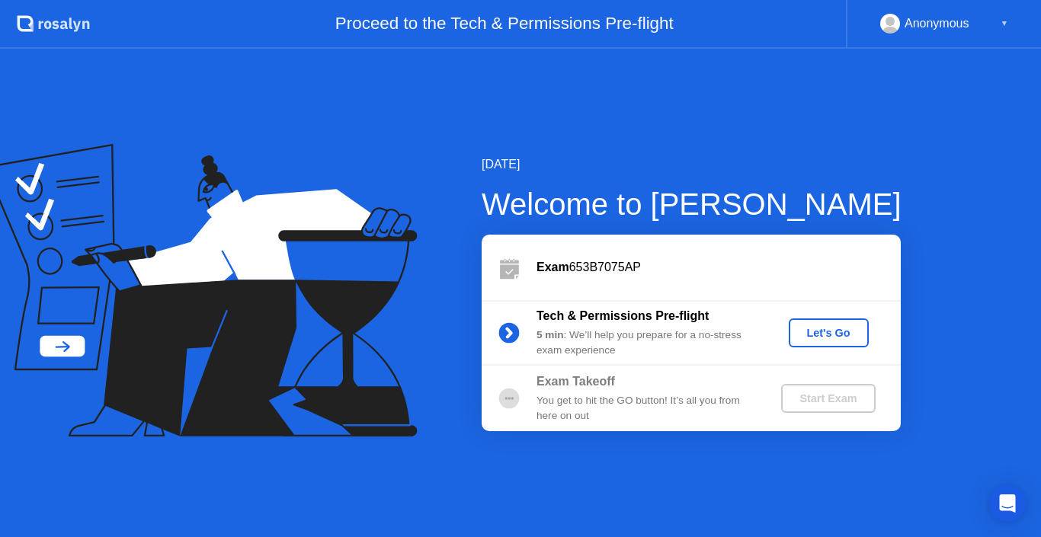
click at [815, 330] on div "Let's Go" at bounding box center [829, 333] width 68 height 12
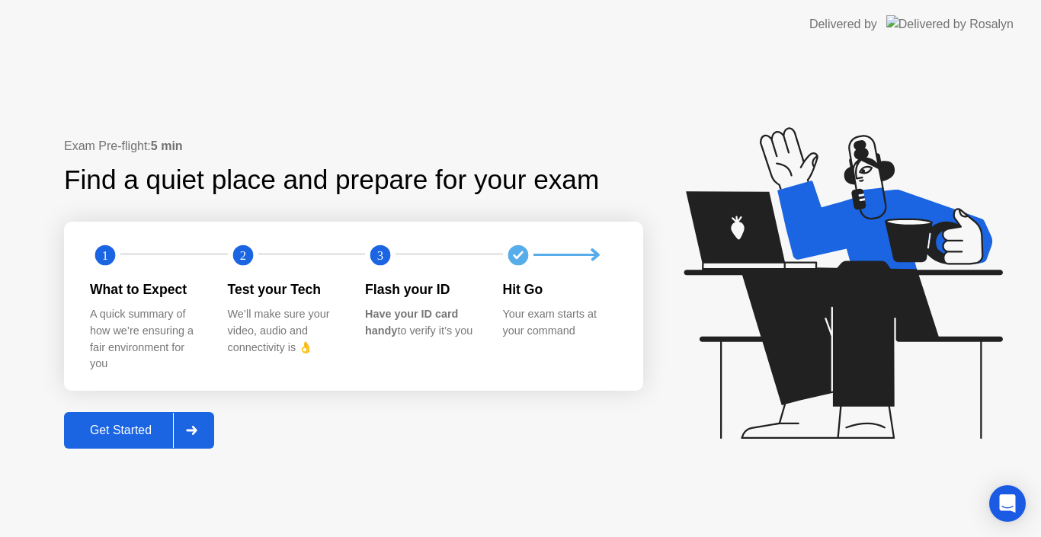
click at [738, 479] on icon at bounding box center [839, 290] width 393 height 390
click at [146, 425] on div "Get Started" at bounding box center [121, 431] width 104 height 14
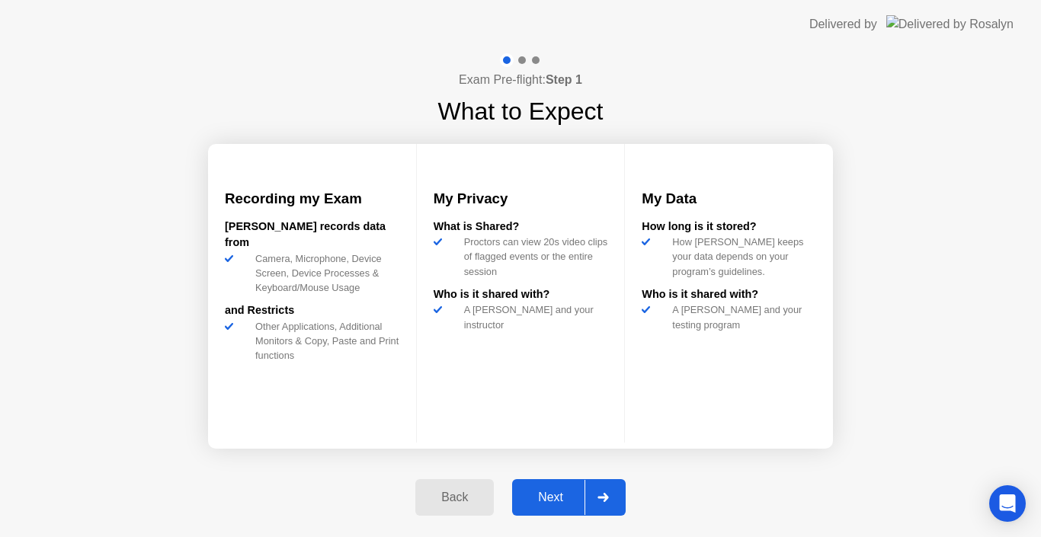
click at [608, 498] on icon at bounding box center [602, 497] width 11 height 9
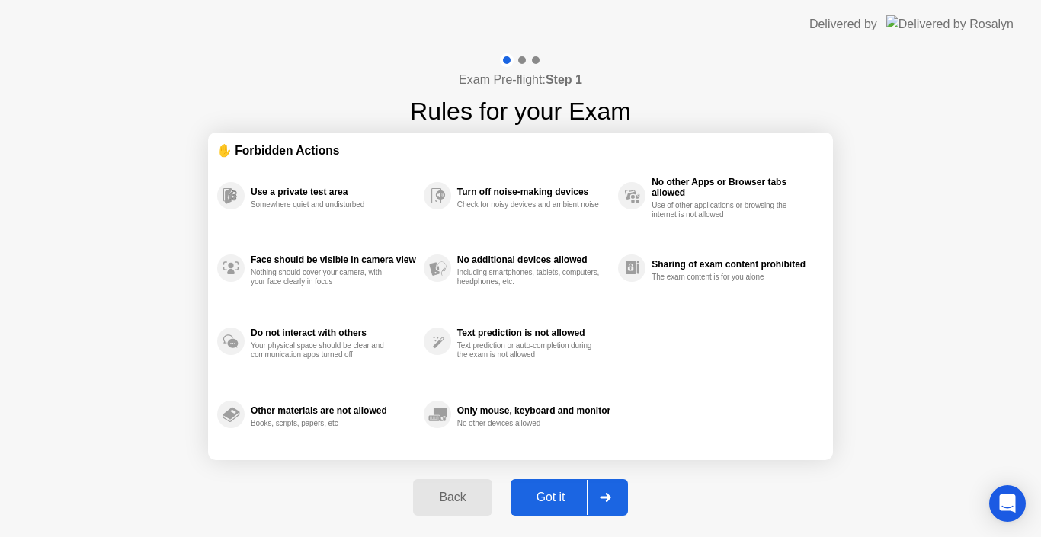
click at [615, 492] on div at bounding box center [605, 497] width 37 height 35
select select "Available cameras"
select select "Available speakers"
select select "Available microphones"
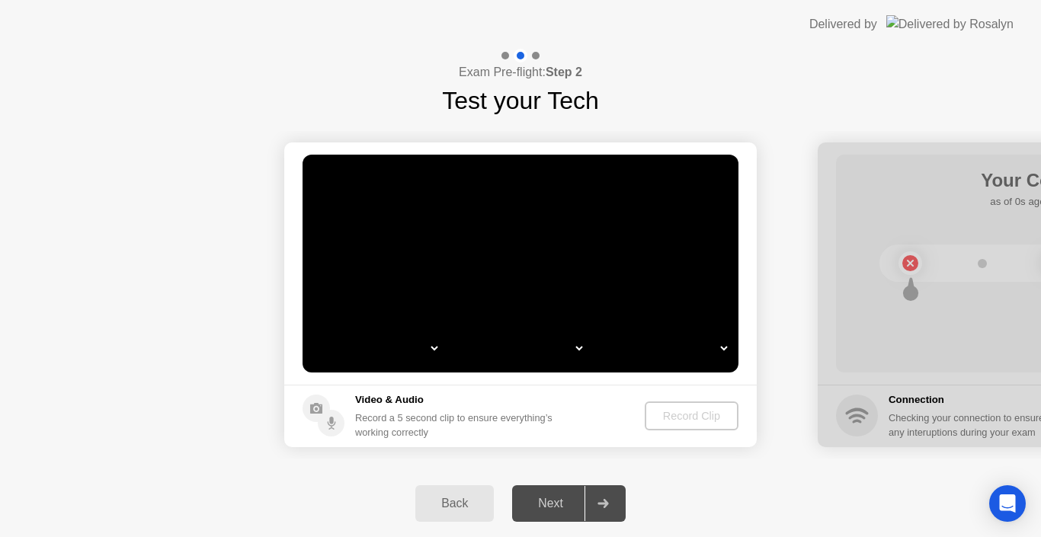
select select "**********"
select select "*******"
click at [444, 504] on div "Back" at bounding box center [454, 504] width 69 height 14
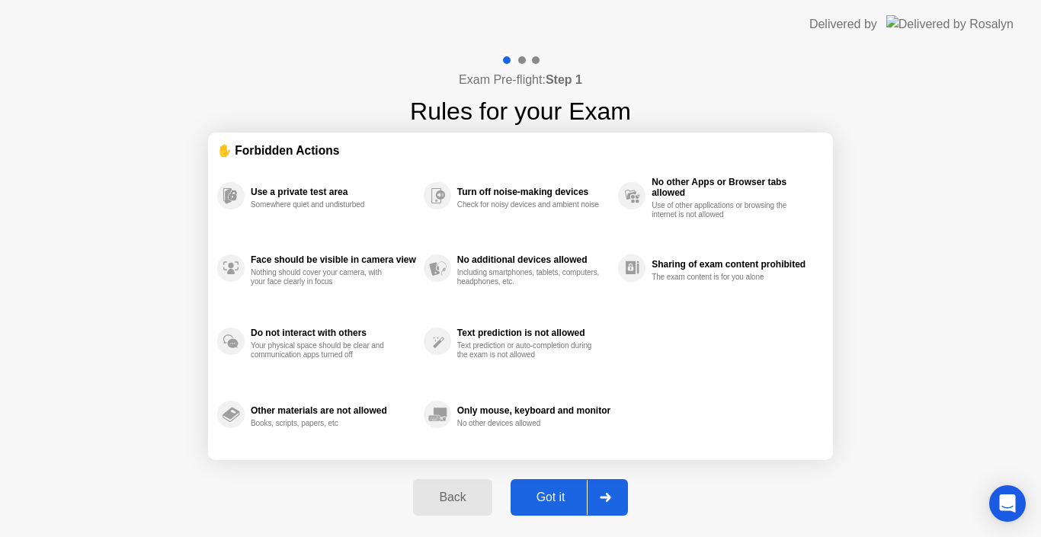
click at [344, 187] on div "Use a private test area" at bounding box center [333, 192] width 165 height 11
click at [609, 492] on div at bounding box center [605, 497] width 37 height 35
select select "**********"
select select "*******"
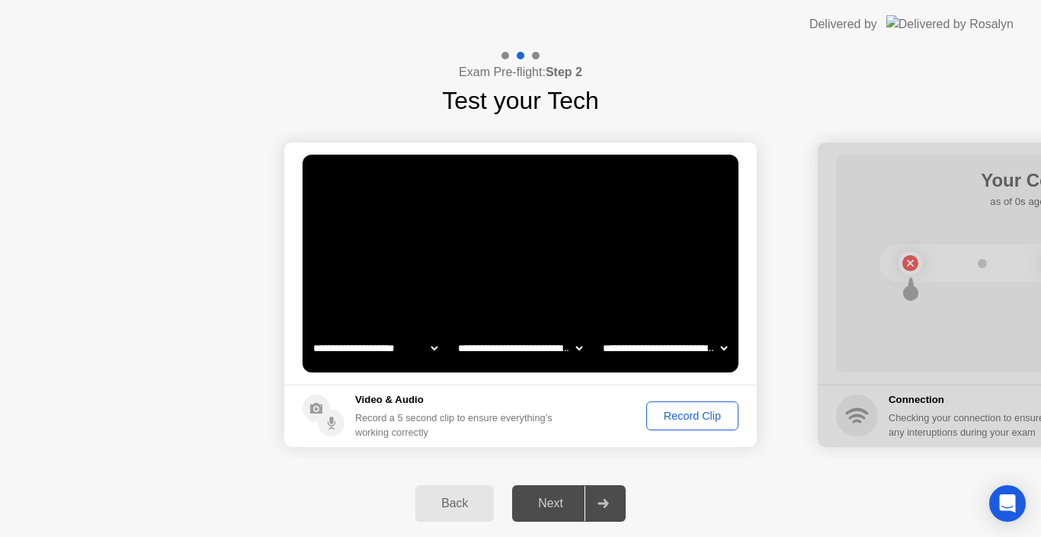
click at [700, 413] on div "Record Clip" at bounding box center [693, 416] width 82 height 12
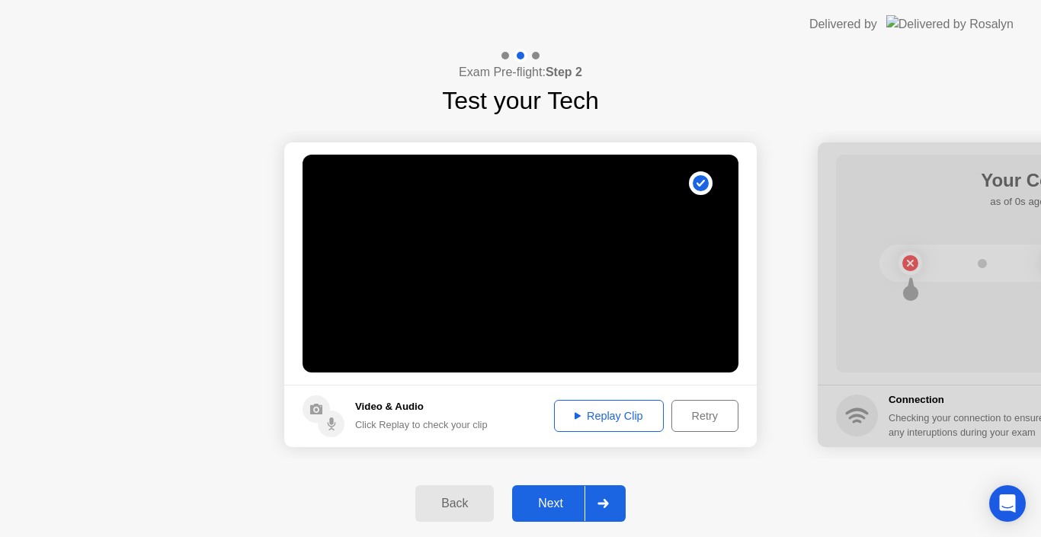
click at [575, 414] on icon at bounding box center [578, 416] width 6 height 7
click at [600, 502] on icon at bounding box center [602, 503] width 11 height 9
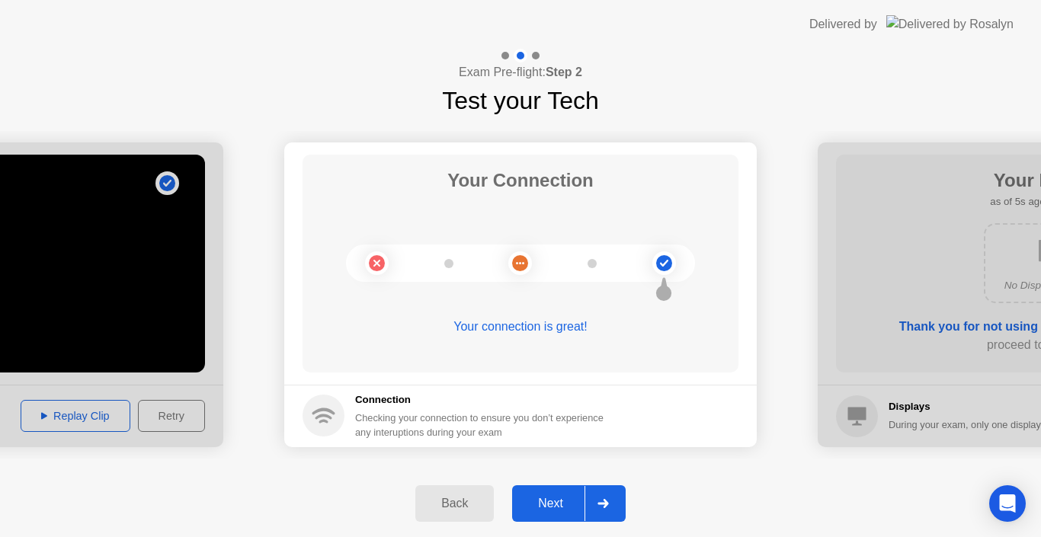
click at [600, 502] on icon at bounding box center [602, 503] width 11 height 9
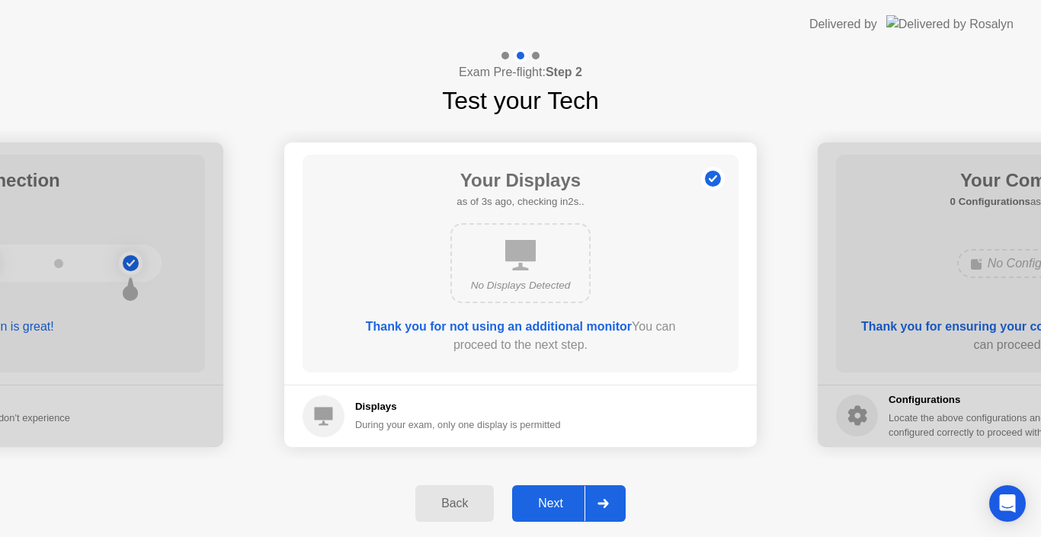
click at [600, 502] on icon at bounding box center [602, 503] width 11 height 9
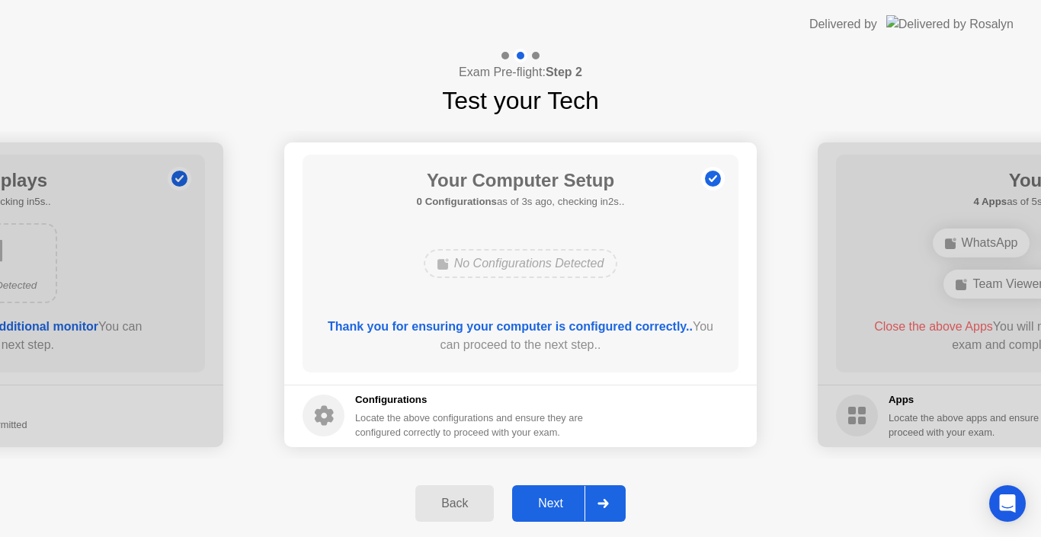
click at [600, 502] on icon at bounding box center [602, 503] width 11 height 9
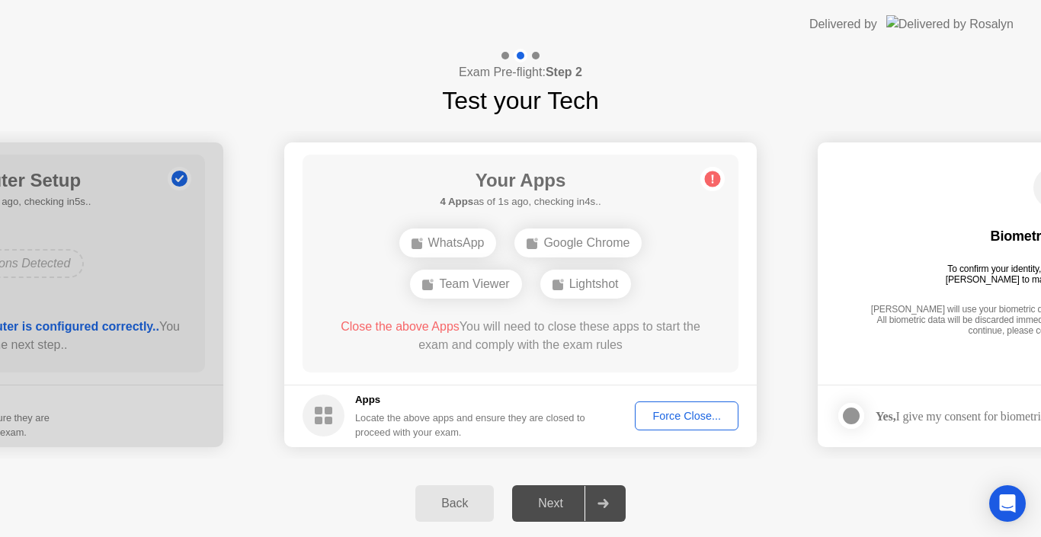
click at [442, 245] on div "WhatsApp" at bounding box center [448, 243] width 98 height 29
click at [680, 421] on div "Force Close..." at bounding box center [686, 416] width 93 height 12
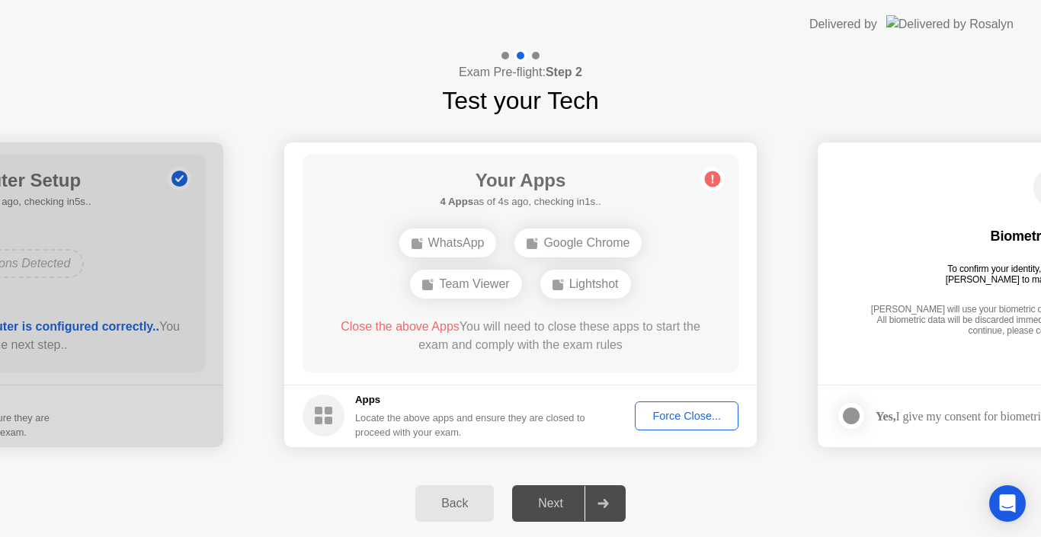
click at [655, 410] on div "Force Close..." at bounding box center [686, 416] width 93 height 12
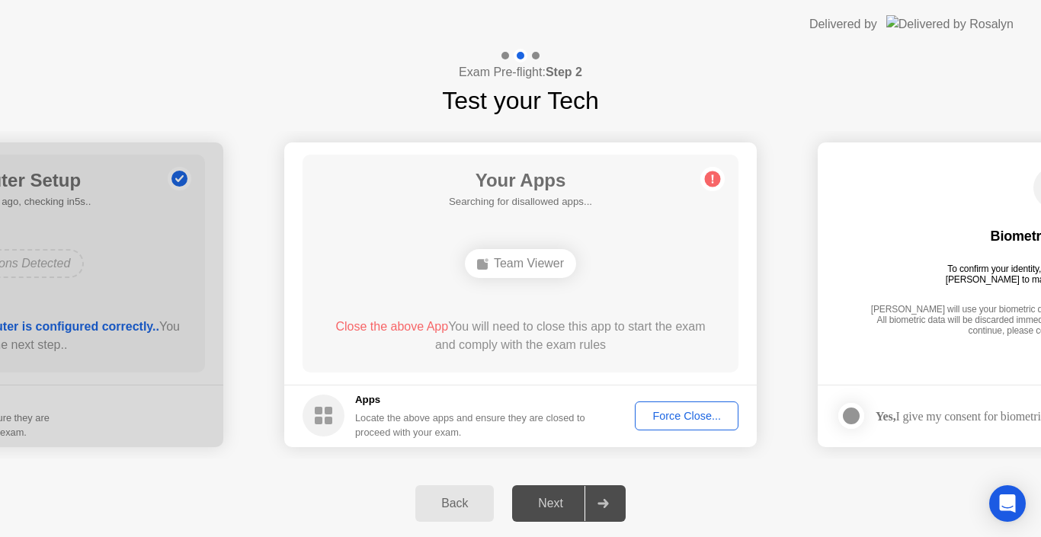
click at [508, 271] on div "Team Viewer" at bounding box center [520, 263] width 111 height 29
click at [415, 328] on span "Close the above App" at bounding box center [391, 326] width 113 height 13
click at [683, 410] on div "Force Close..." at bounding box center [686, 416] width 93 height 12
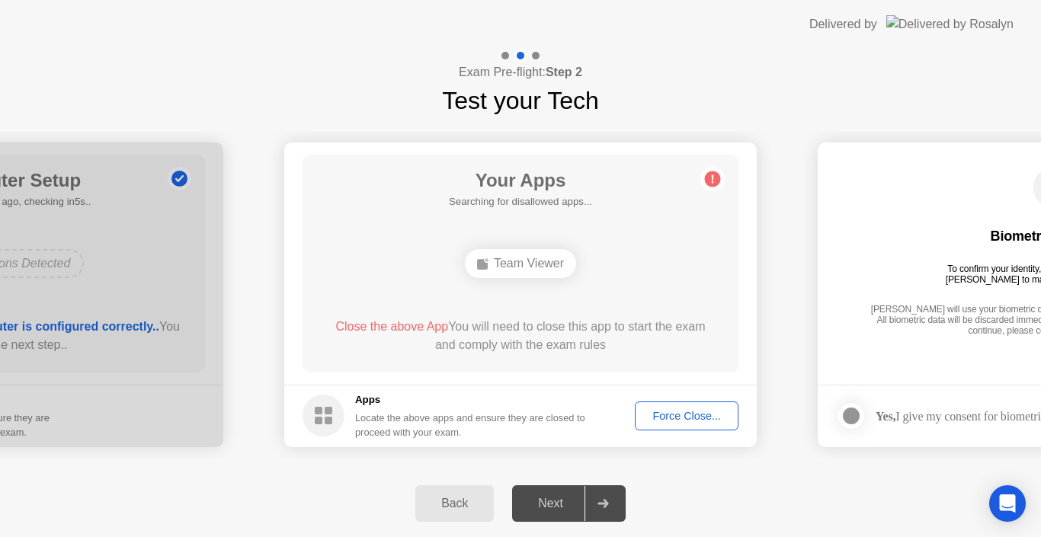
click at [492, 264] on div "Team Viewer" at bounding box center [520, 263] width 111 height 29
click at [681, 416] on div "Force Close..." at bounding box center [686, 416] width 93 height 12
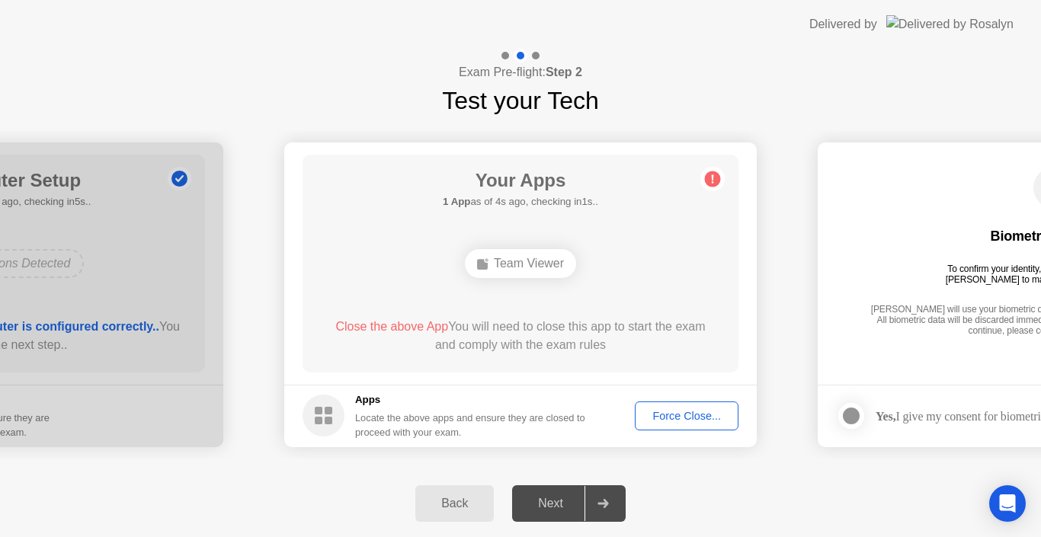
click at [695, 415] on div "Force Close..." at bounding box center [686, 416] width 93 height 12
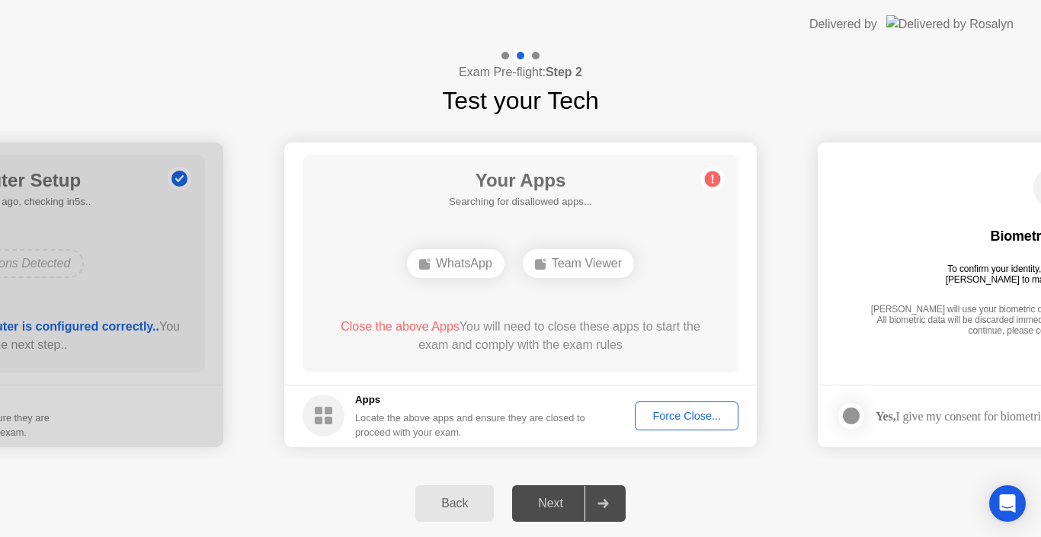
click at [687, 415] on div "Force Close..." at bounding box center [686, 416] width 93 height 12
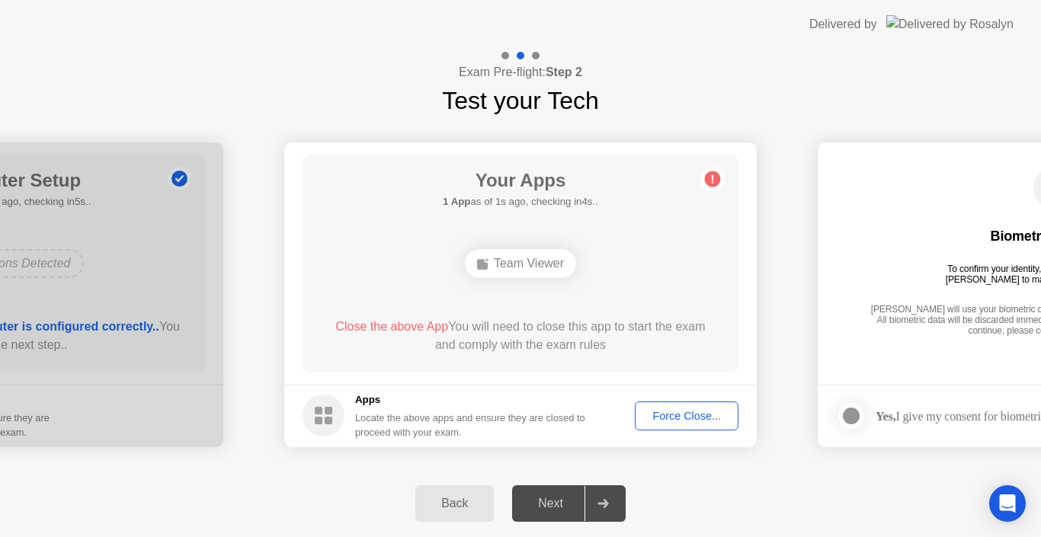
click at [674, 415] on div "Force Close..." at bounding box center [686, 416] width 93 height 12
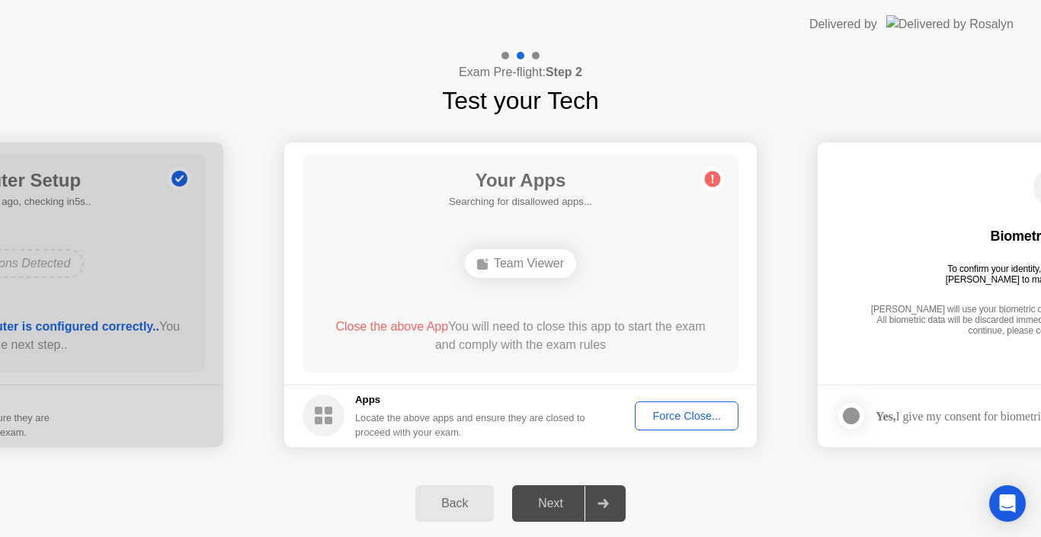
click at [610, 508] on div at bounding box center [602, 503] width 37 height 35
click at [604, 504] on icon at bounding box center [602, 503] width 11 height 9
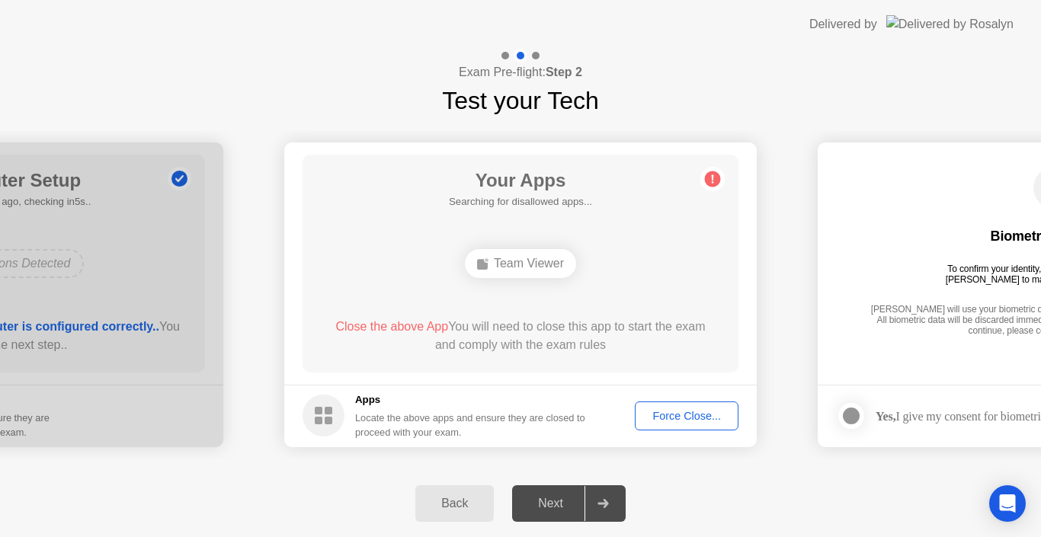
click at [383, 405] on h5 "Apps" at bounding box center [470, 399] width 231 height 15
click at [716, 180] on circle at bounding box center [713, 179] width 16 height 16
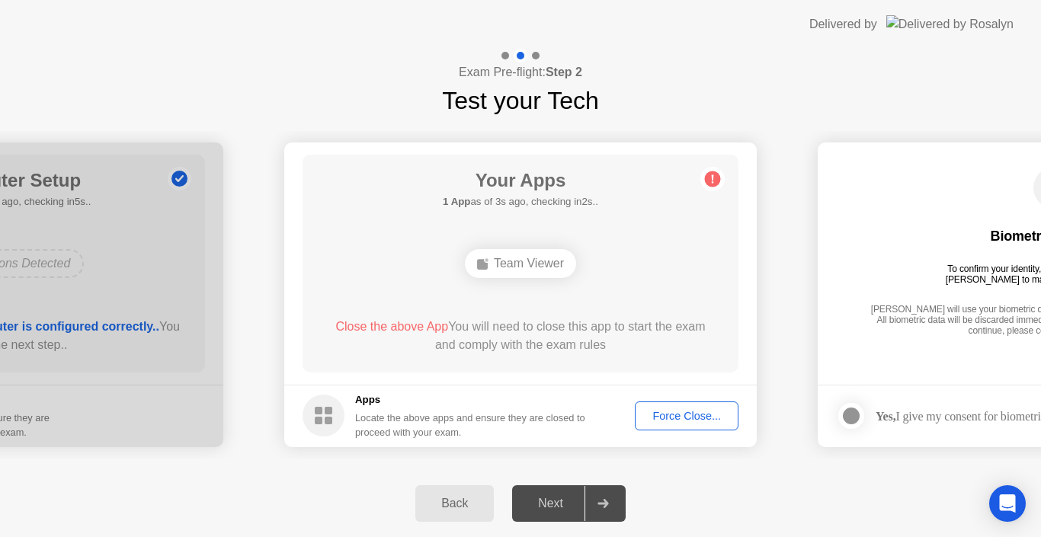
click at [514, 264] on div "Team Viewer" at bounding box center [520, 263] width 111 height 29
drag, startPoint x: 514, startPoint y: 264, endPoint x: 520, endPoint y: 271, distance: 8.6
click at [514, 267] on div "Team Viewer" at bounding box center [520, 263] width 111 height 29
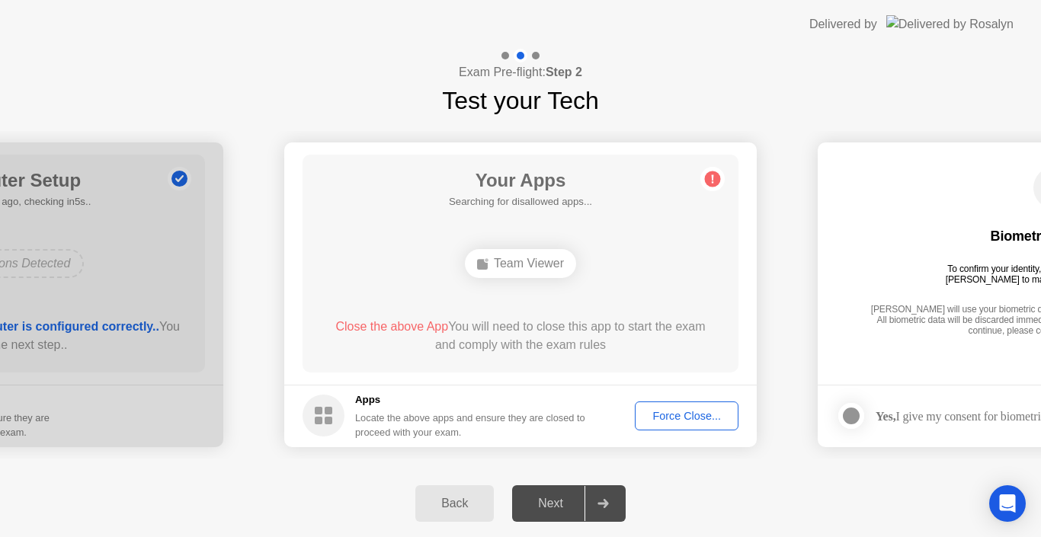
click at [677, 411] on div "Force Close..." at bounding box center [686, 416] width 93 height 12
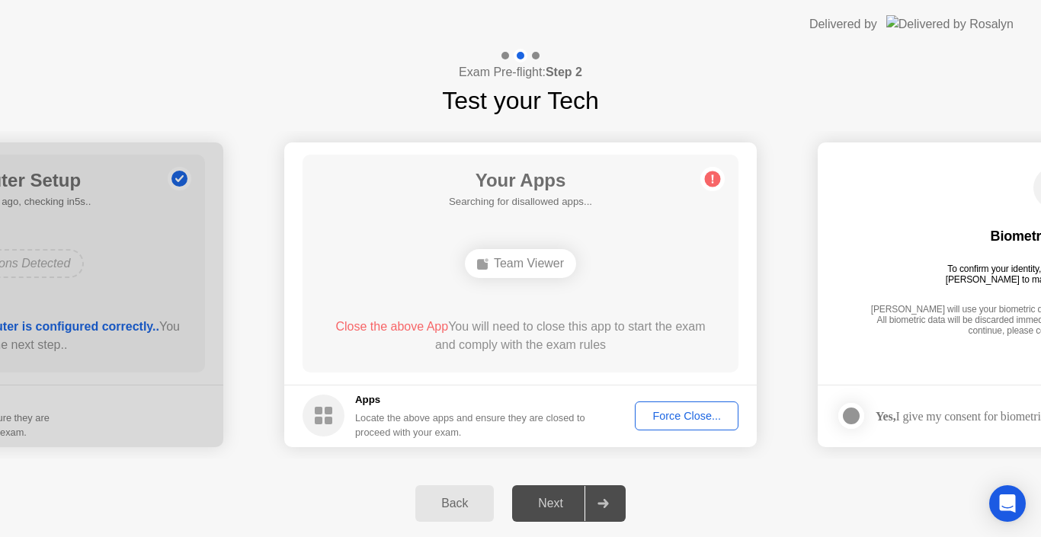
click at [500, 258] on div "Team Viewer" at bounding box center [520, 263] width 111 height 29
click at [695, 417] on div "Force Close..." at bounding box center [686, 416] width 93 height 12
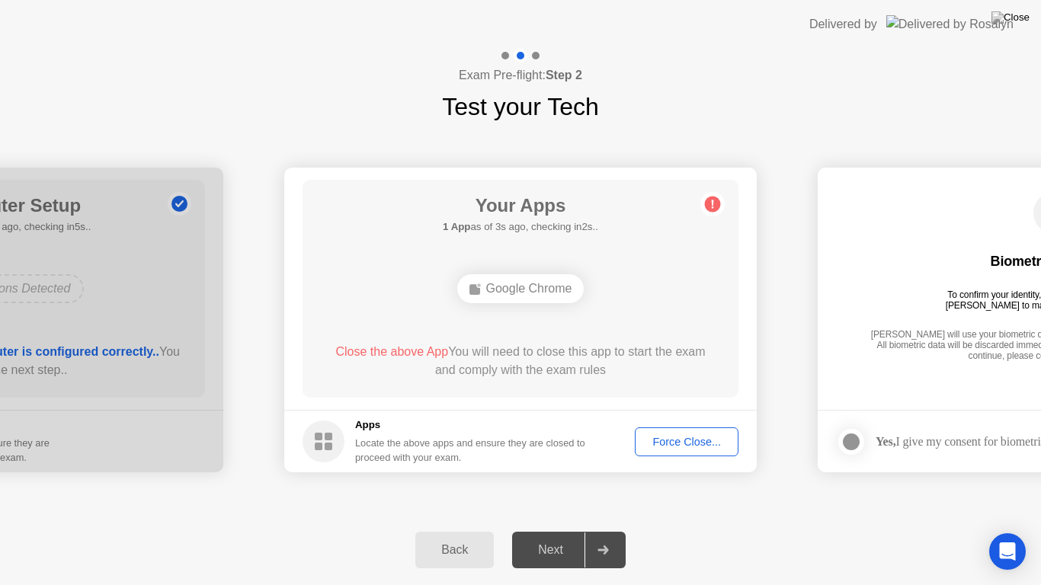
click at [679, 441] on div "Force Close..." at bounding box center [686, 442] width 93 height 12
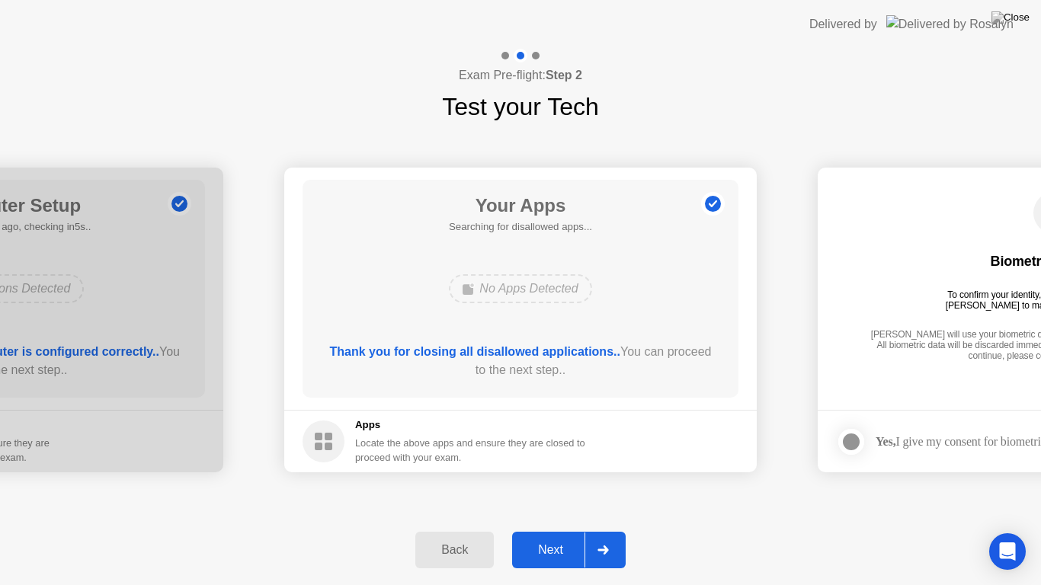
click at [613, 536] on div at bounding box center [602, 550] width 37 height 35
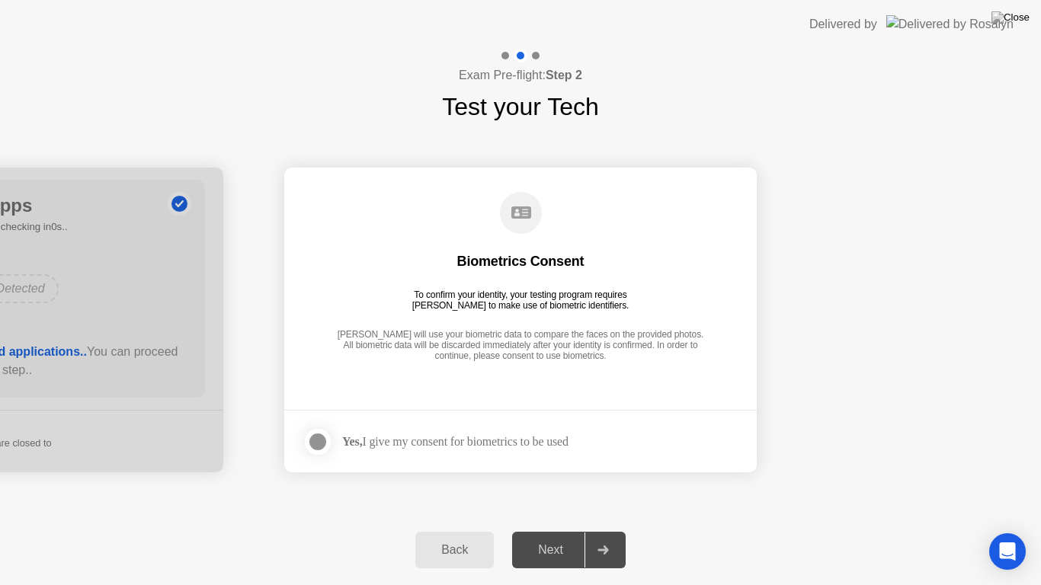
click at [352, 447] on strong "Yes," at bounding box center [352, 441] width 20 height 13
click at [312, 440] on div at bounding box center [318, 442] width 18 height 18
click at [573, 536] on div "Next" at bounding box center [551, 550] width 68 height 14
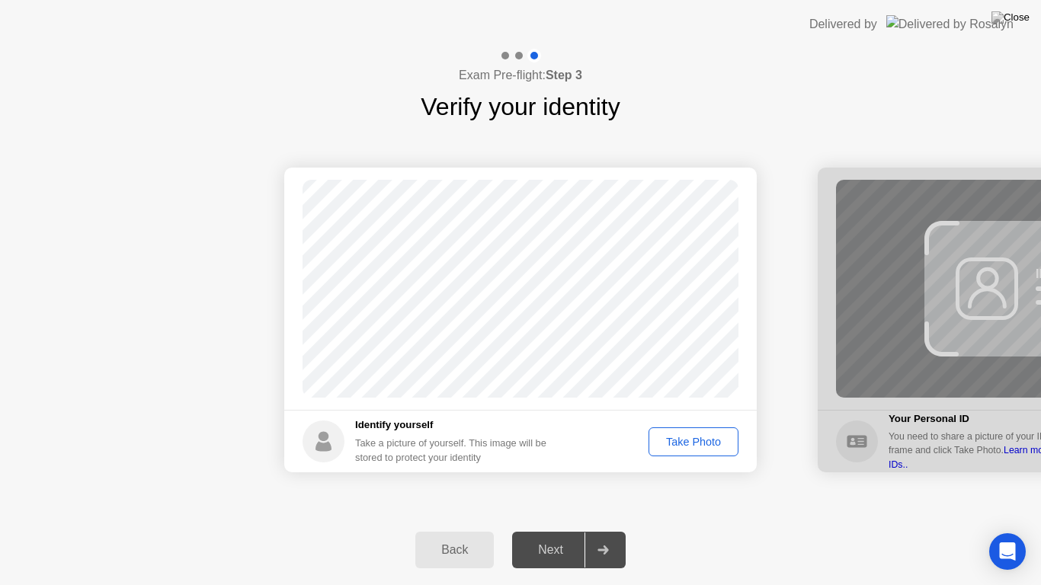
click at [702, 440] on div "Take Photo" at bounding box center [693, 442] width 79 height 12
click at [587, 536] on div at bounding box center [602, 550] width 37 height 35
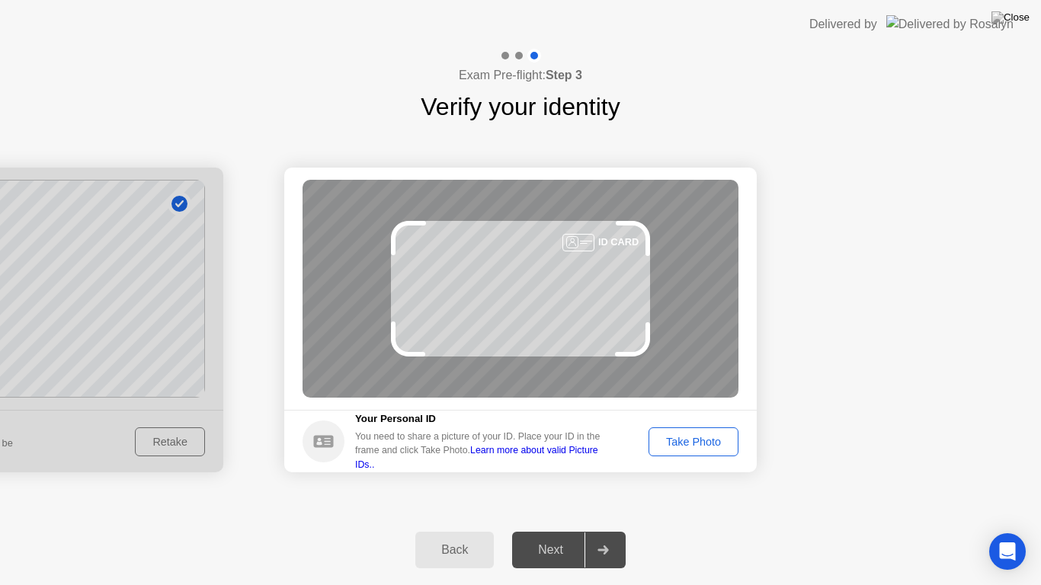
click at [547, 457] on link "Learn more about valid Picture IDs.." at bounding box center [476, 457] width 243 height 24
click at [702, 442] on div "Take Photo" at bounding box center [693, 442] width 79 height 12
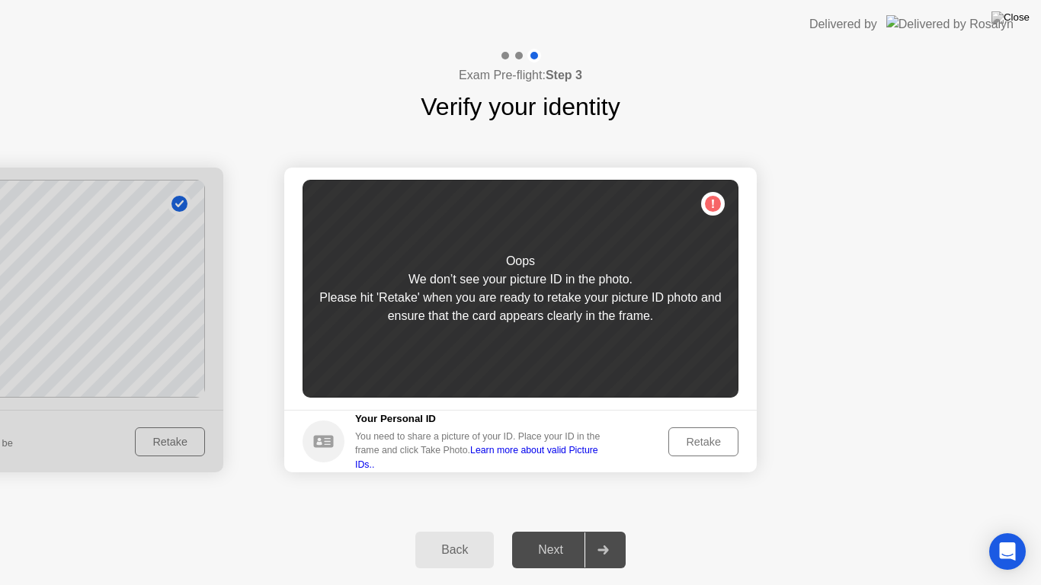
click at [462, 536] on div "Back" at bounding box center [454, 550] width 69 height 14
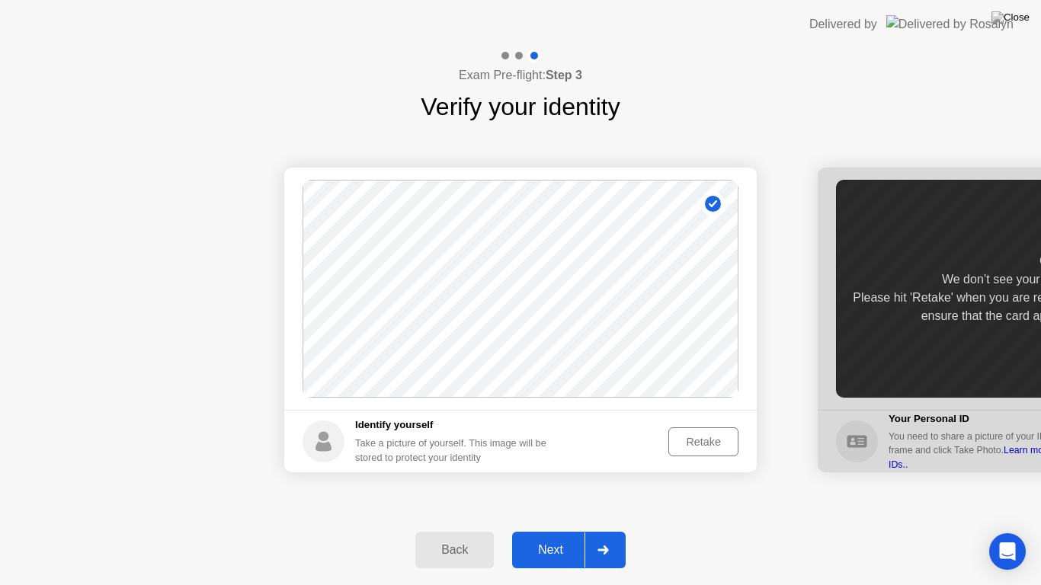
click at [610, 536] on div at bounding box center [602, 550] width 37 height 35
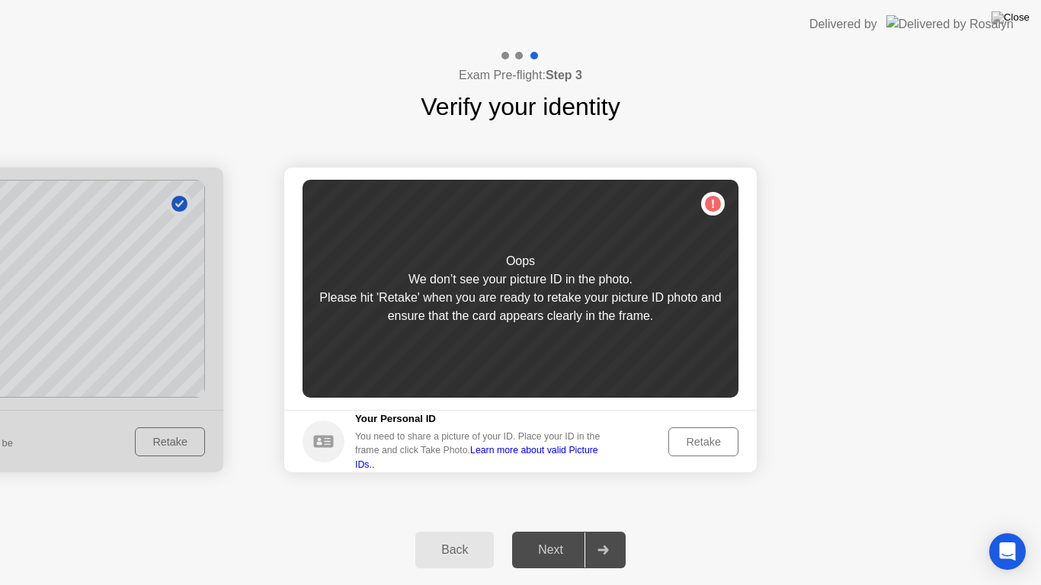
click at [626, 260] on div "Oops We don’t see your picture ID in the photo. Please hit 'Retake' when you ar…" at bounding box center [521, 289] width 436 height 218
click at [705, 441] on div "Retake" at bounding box center [703, 442] width 59 height 12
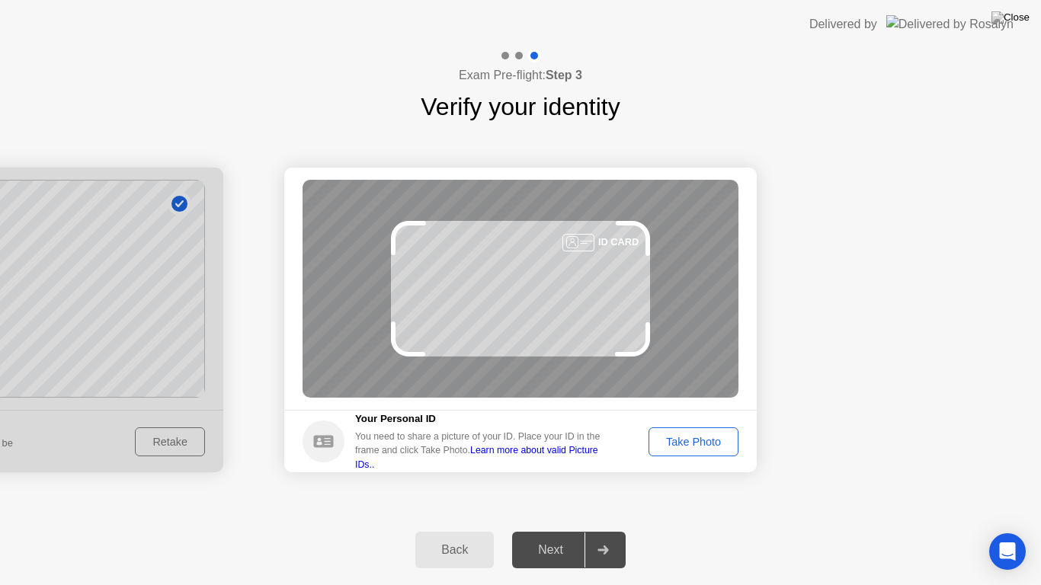
click at [709, 441] on div "Take Photo" at bounding box center [693, 442] width 79 height 12
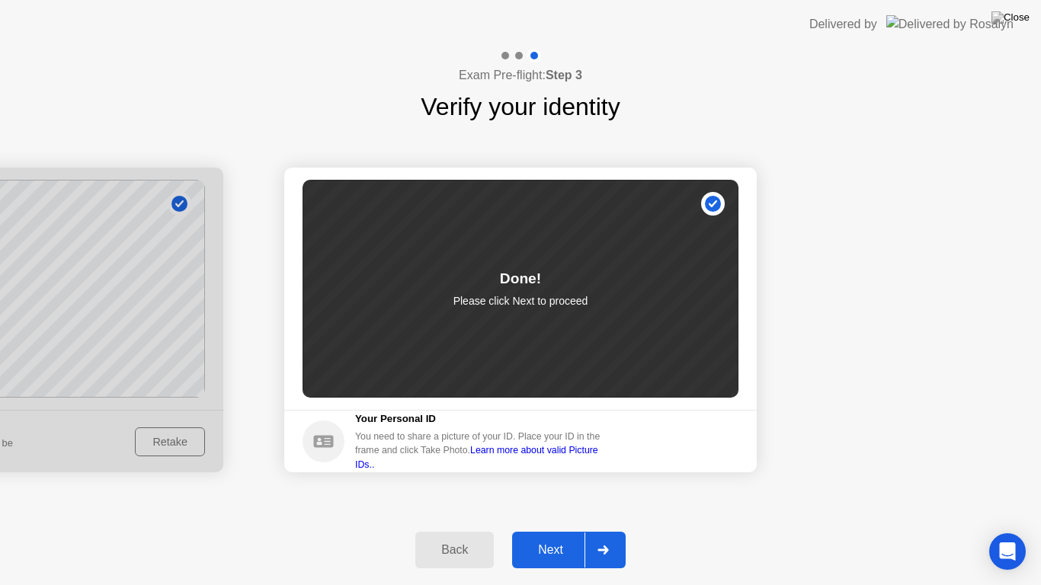
click at [607, 536] on div at bounding box center [602, 550] width 37 height 35
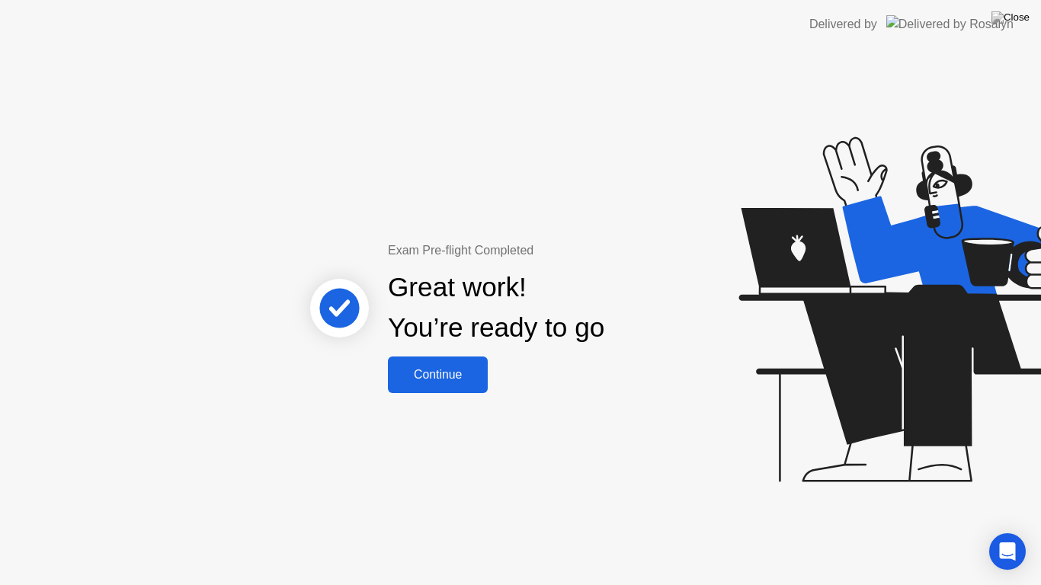
click at [464, 368] on div "Continue" at bounding box center [437, 375] width 91 height 14
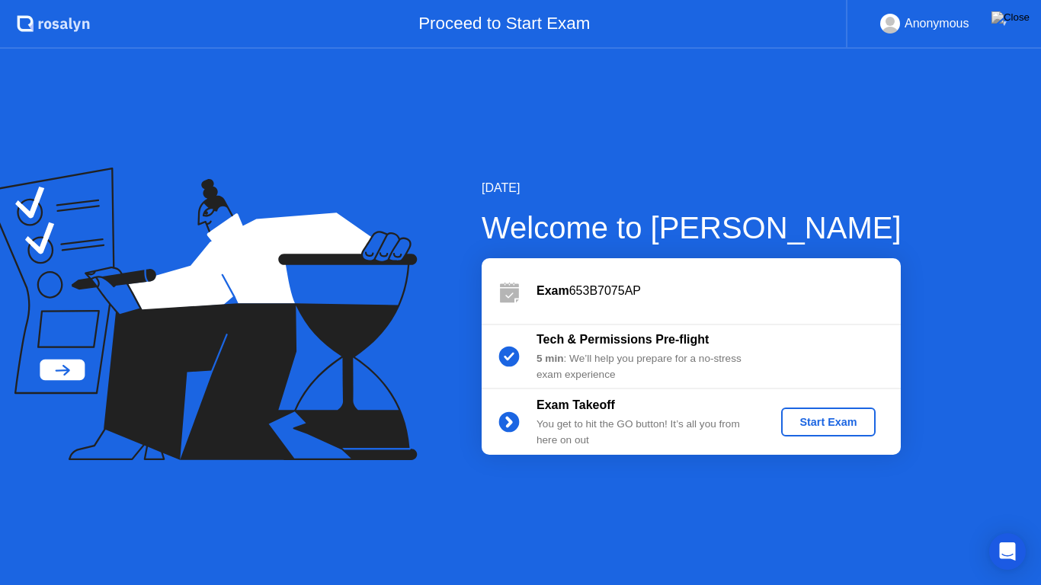
click at [818, 417] on div "Start Exam" at bounding box center [828, 422] width 82 height 12
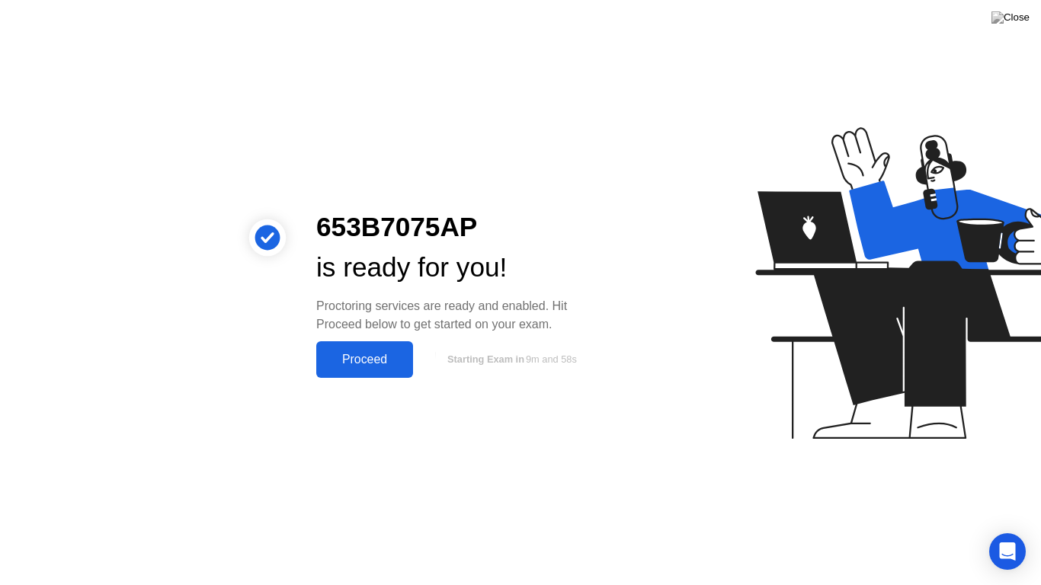
click at [354, 360] on div "Proceed" at bounding box center [365, 360] width 88 height 14
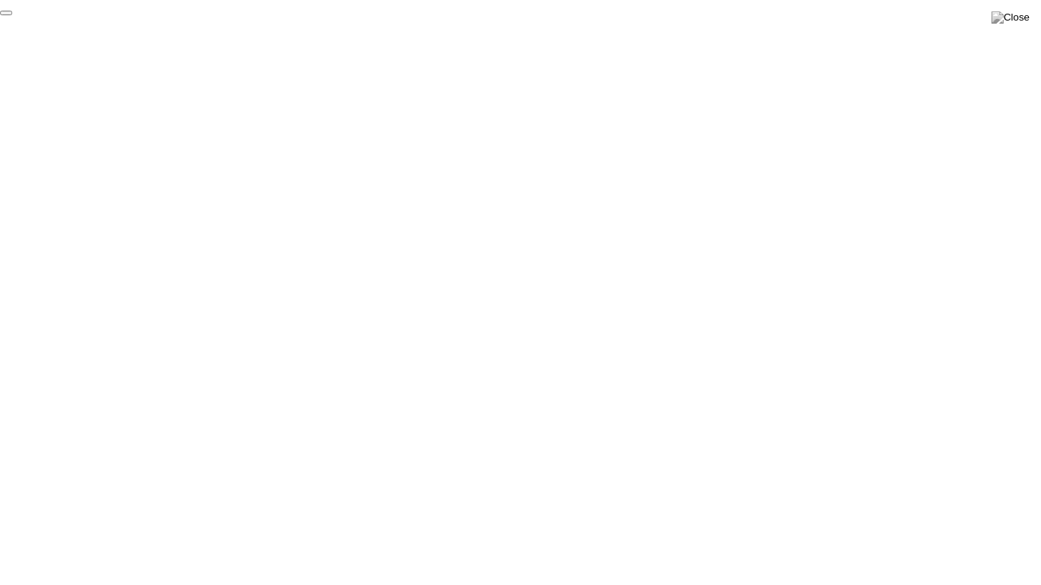
click div "End Proctoring Session"
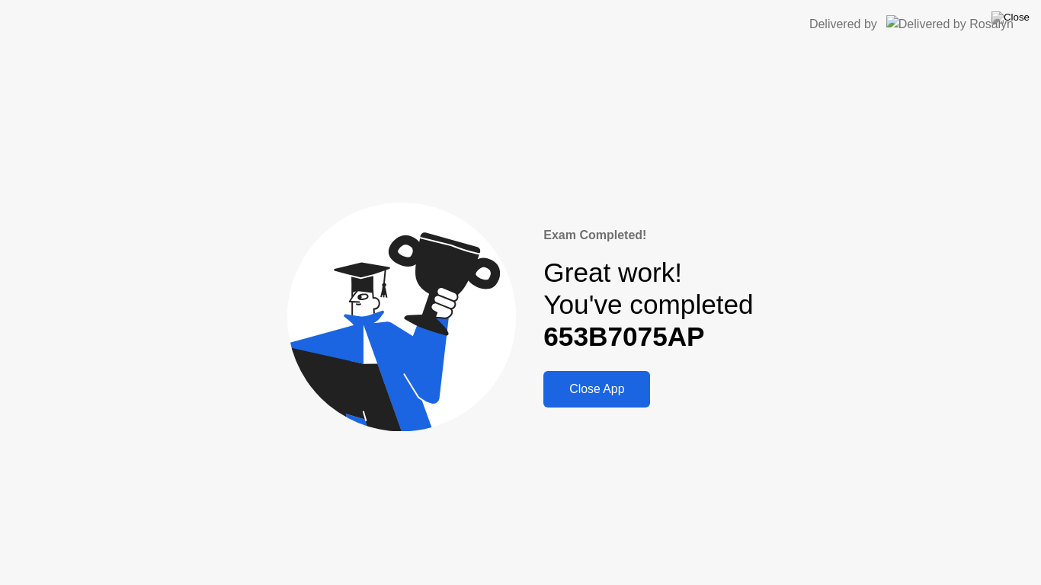
click at [595, 396] on div "Close App" at bounding box center [597, 390] width 98 height 14
